Goal: Navigation & Orientation: Find specific page/section

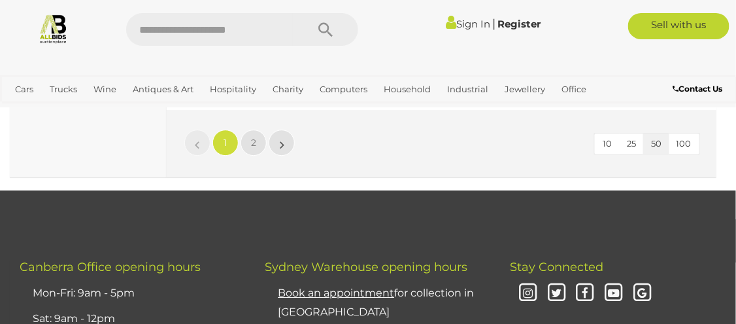
scroll to position [11829, 0]
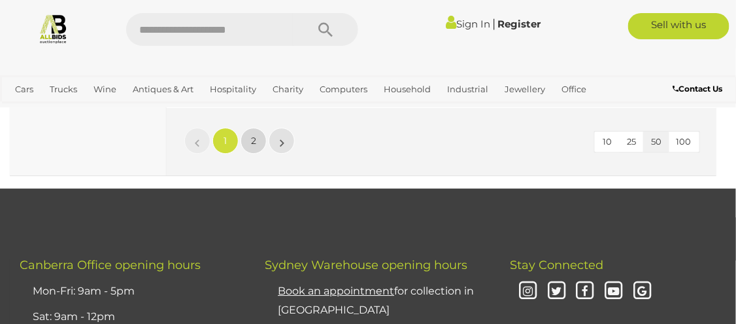
click at [258, 146] on link "2" at bounding box center [254, 141] width 26 height 26
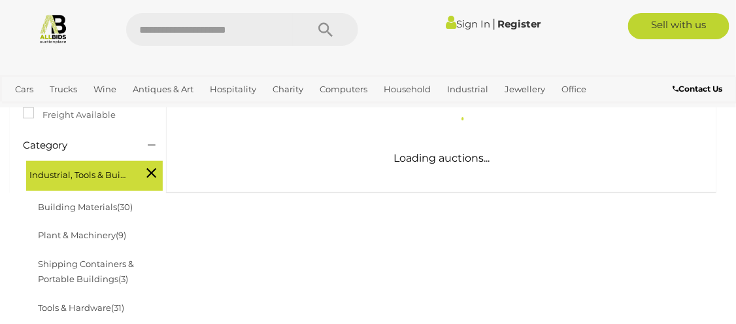
scroll to position [311, 0]
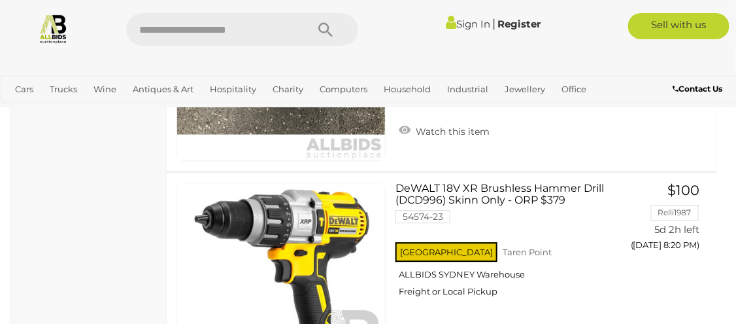
scroll to position [668, 0]
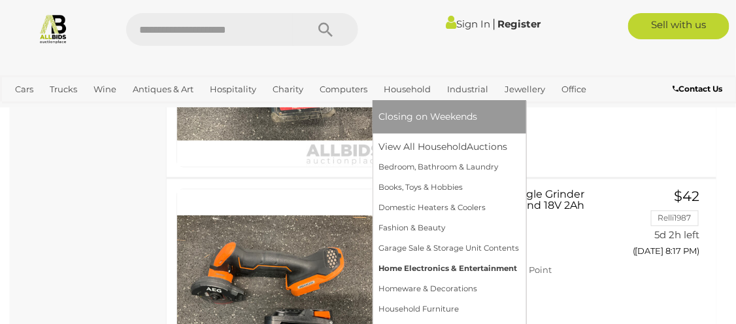
click at [404, 269] on link "Home Electronics & Entertainment" at bounding box center [449, 268] width 141 height 20
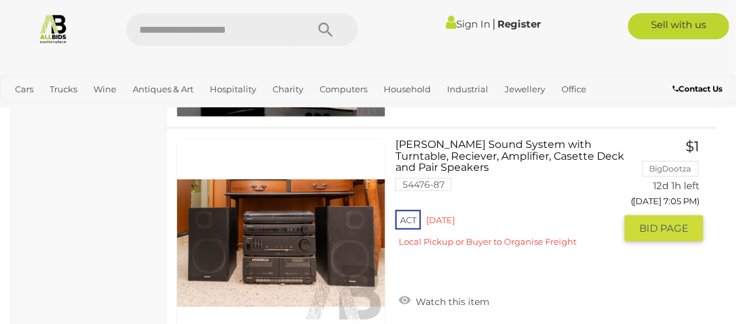
scroll to position [7014, 0]
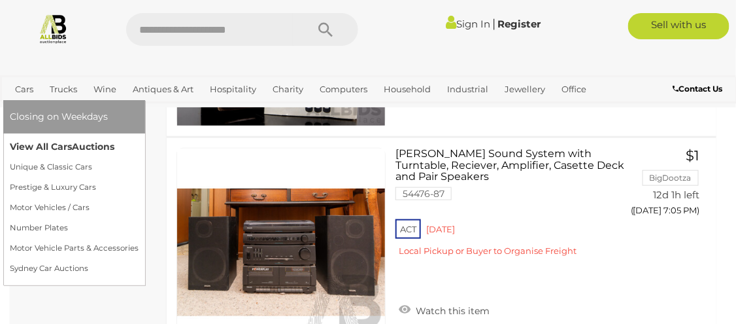
click at [45, 146] on link "View All Cars Auctions" at bounding box center [74, 147] width 129 height 20
